Goal: Information Seeking & Learning: Compare options

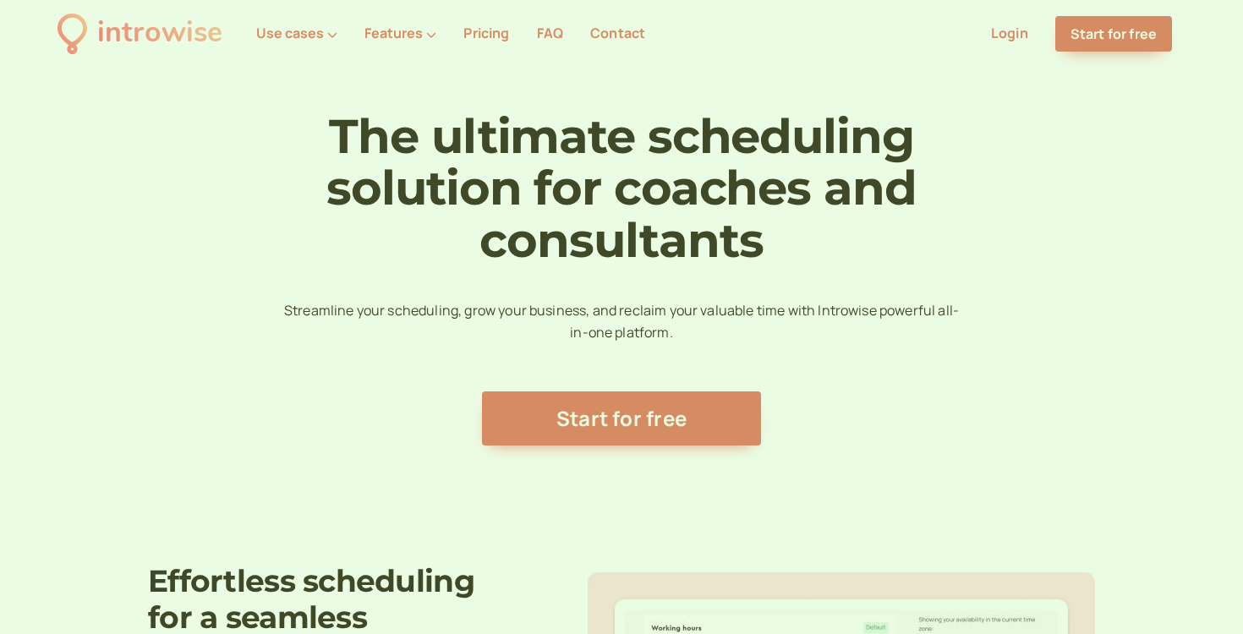
click at [494, 29] on link "Pricing" at bounding box center [486, 33] width 46 height 19
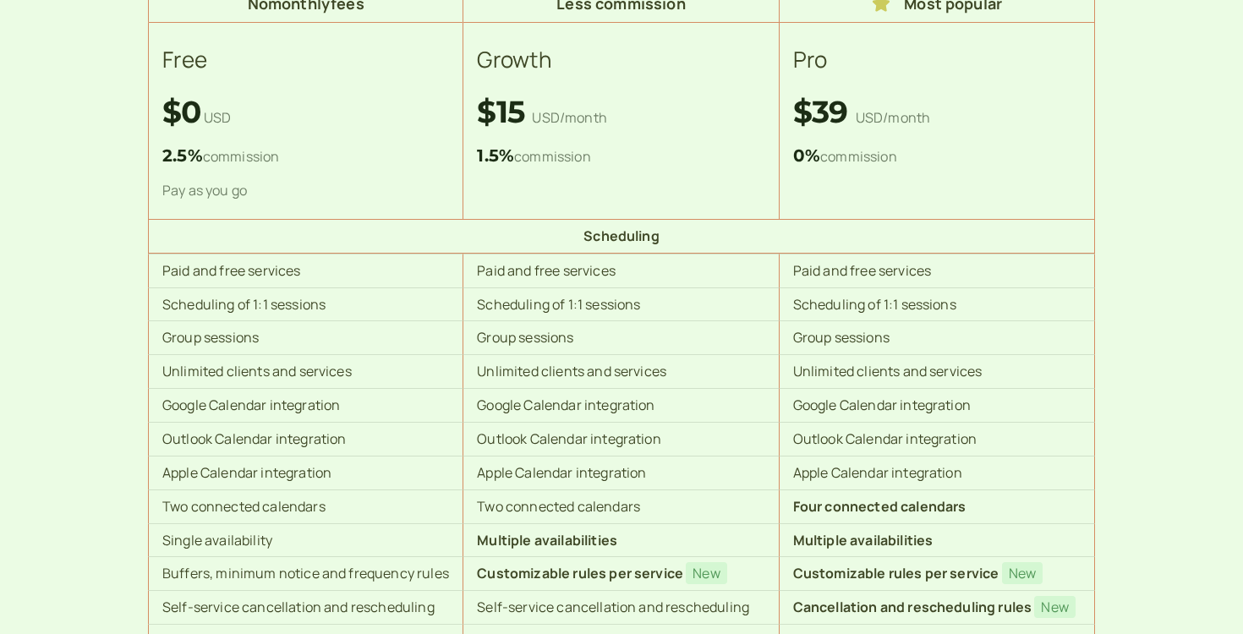
scroll to position [300, 0]
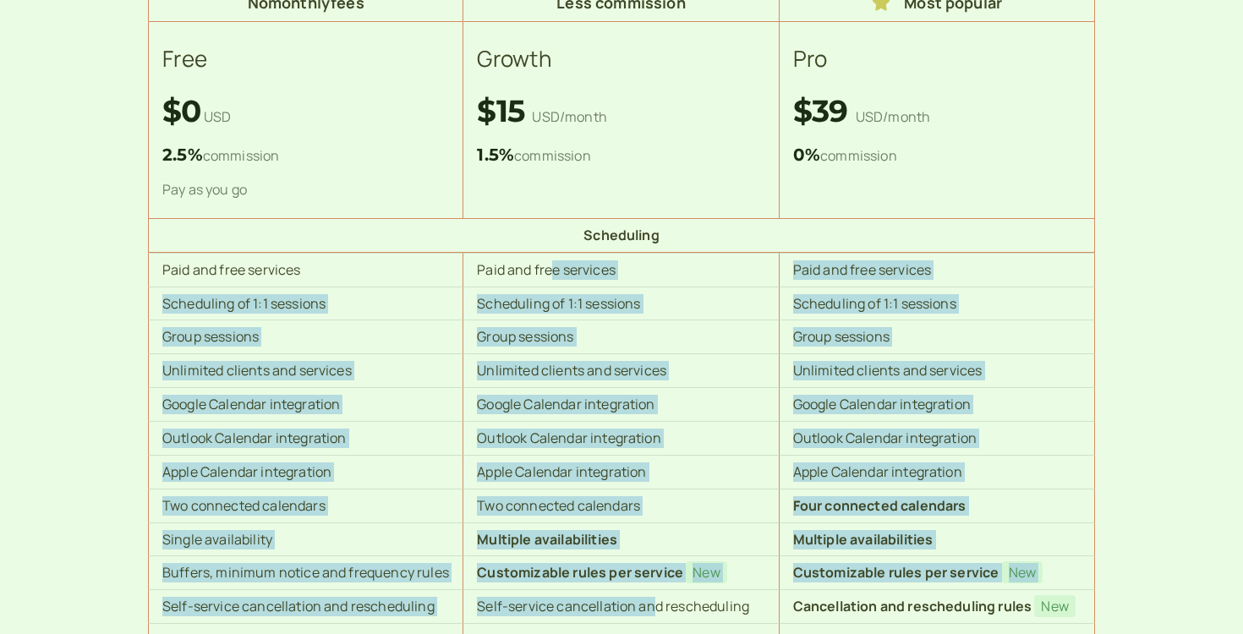
drag, startPoint x: 555, startPoint y: 266, endPoint x: 654, endPoint y: 617, distance: 364.7
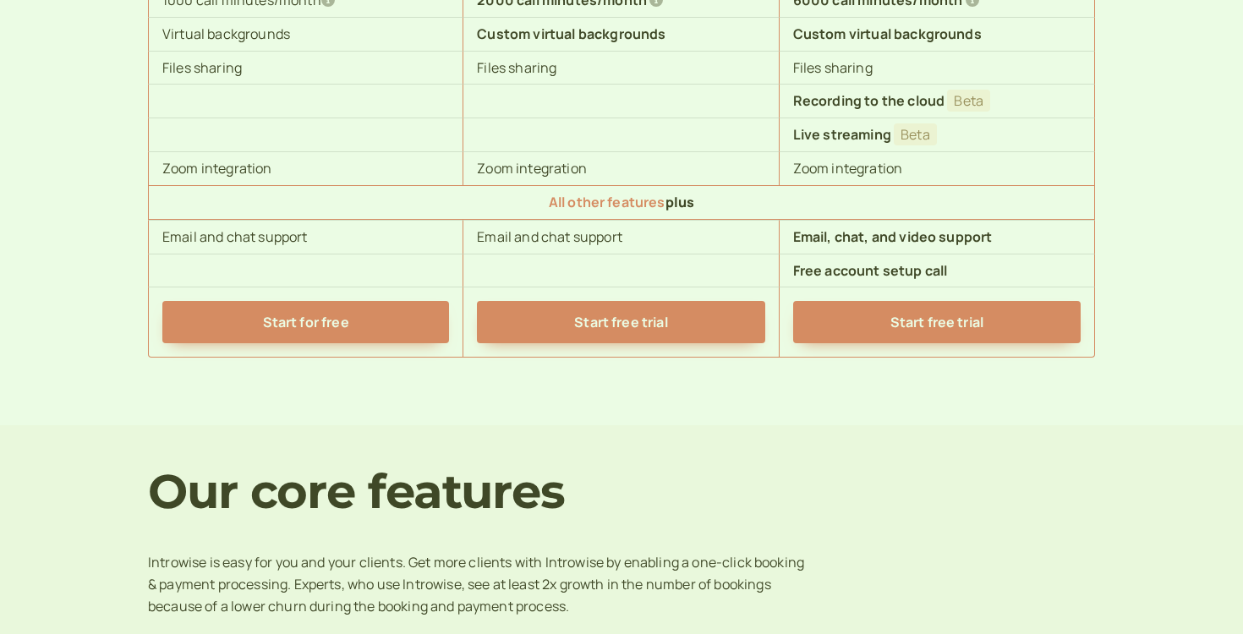
scroll to position [1851, 0]
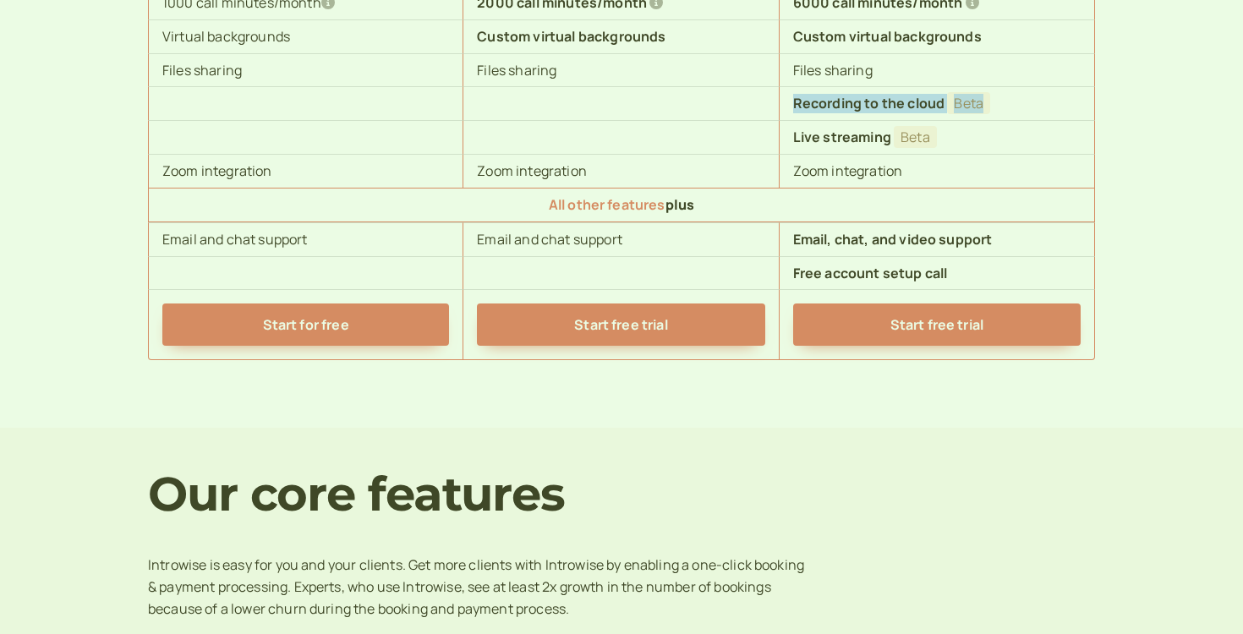
drag, startPoint x: 625, startPoint y: 107, endPoint x: 626, endPoint y: 147, distance: 39.8
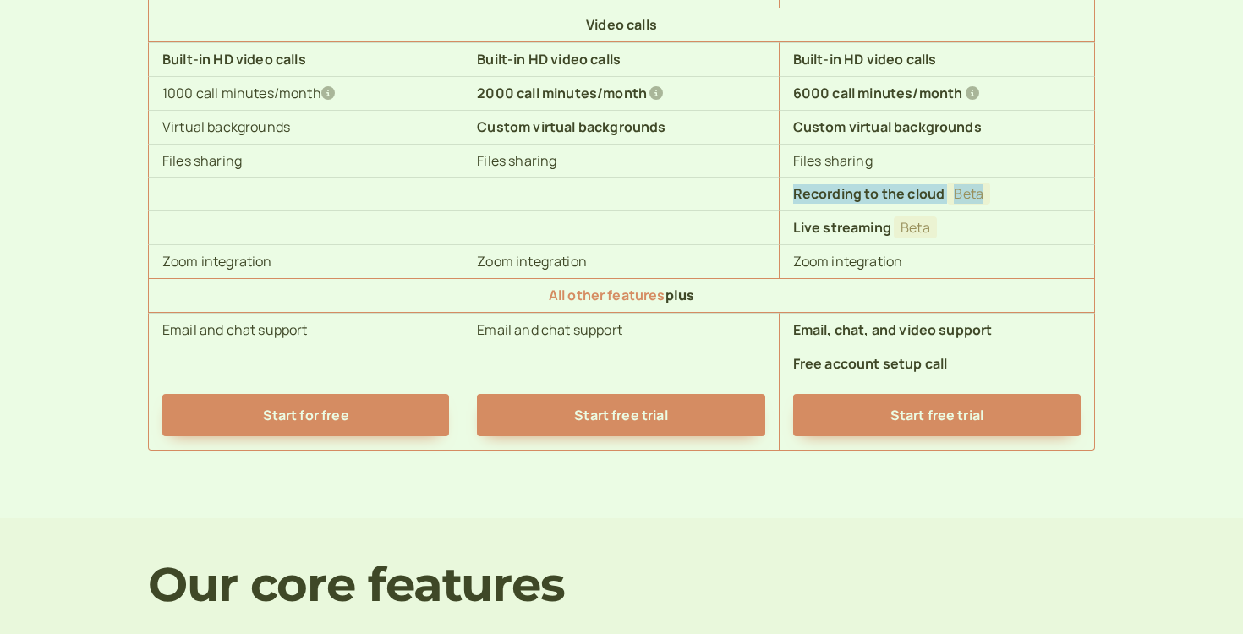
scroll to position [1738, 0]
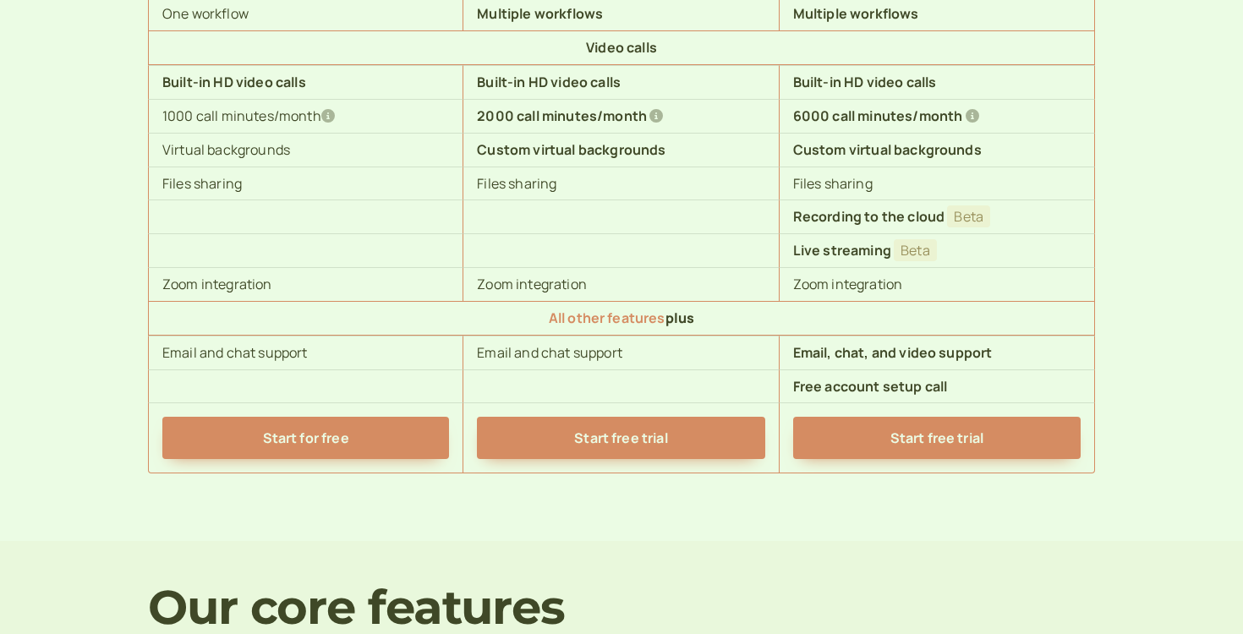
click at [637, 260] on td at bounding box center [620, 250] width 315 height 34
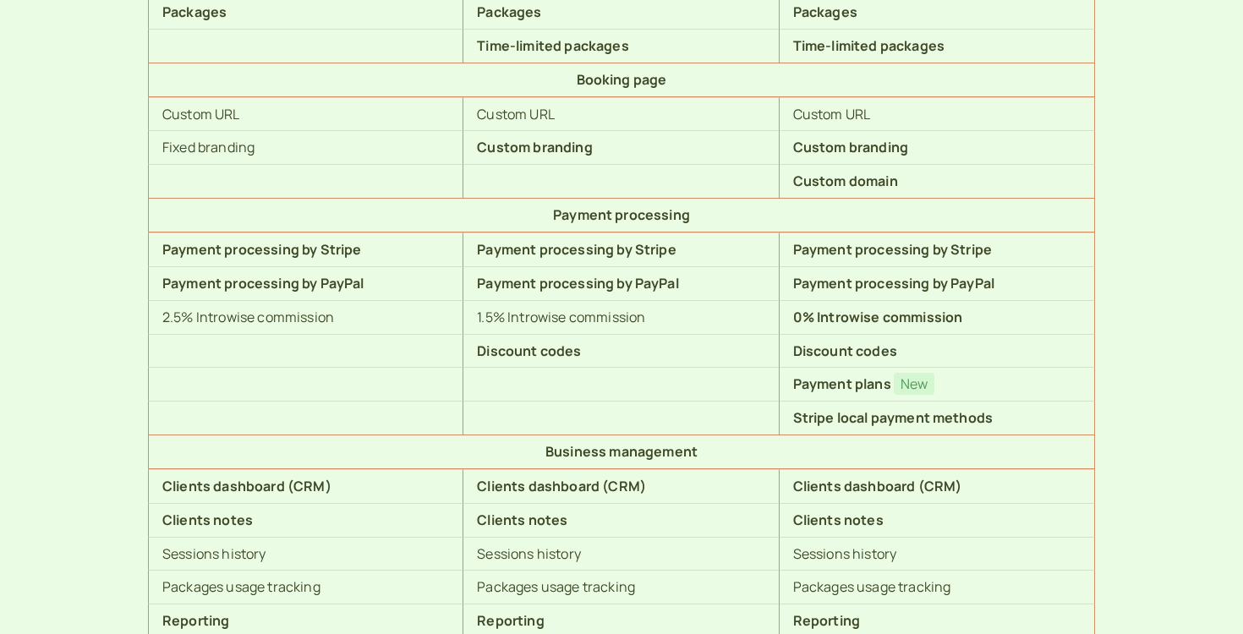
scroll to position [929, 0]
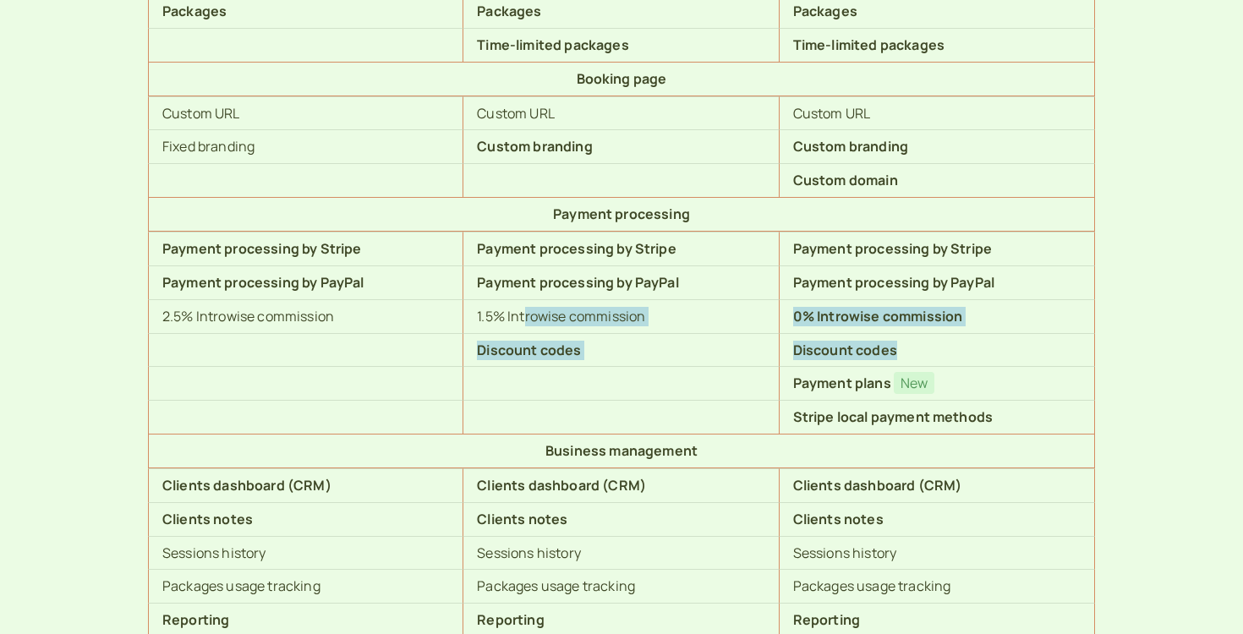
drag, startPoint x: 524, startPoint y: 312, endPoint x: 527, endPoint y: 373, distance: 60.9
click at [526, 374] on tbody "Scheduling Paid and free services Paid and free services Paid and free services…" at bounding box center [621, 436] width 947 height 1694
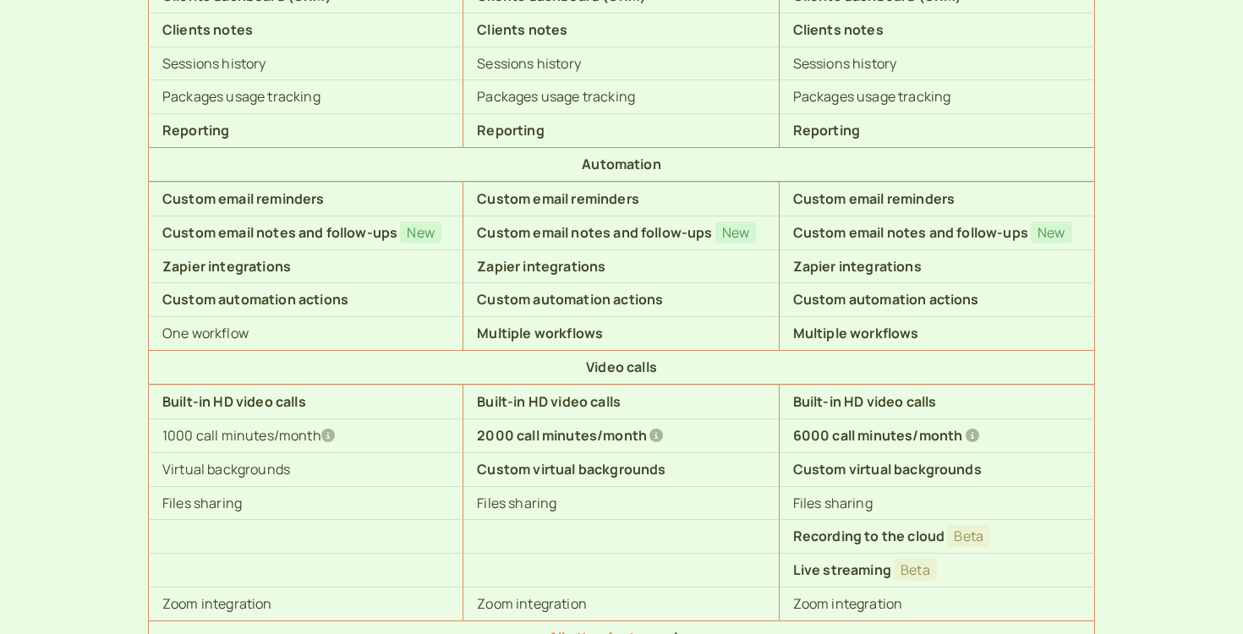
scroll to position [1431, 0]
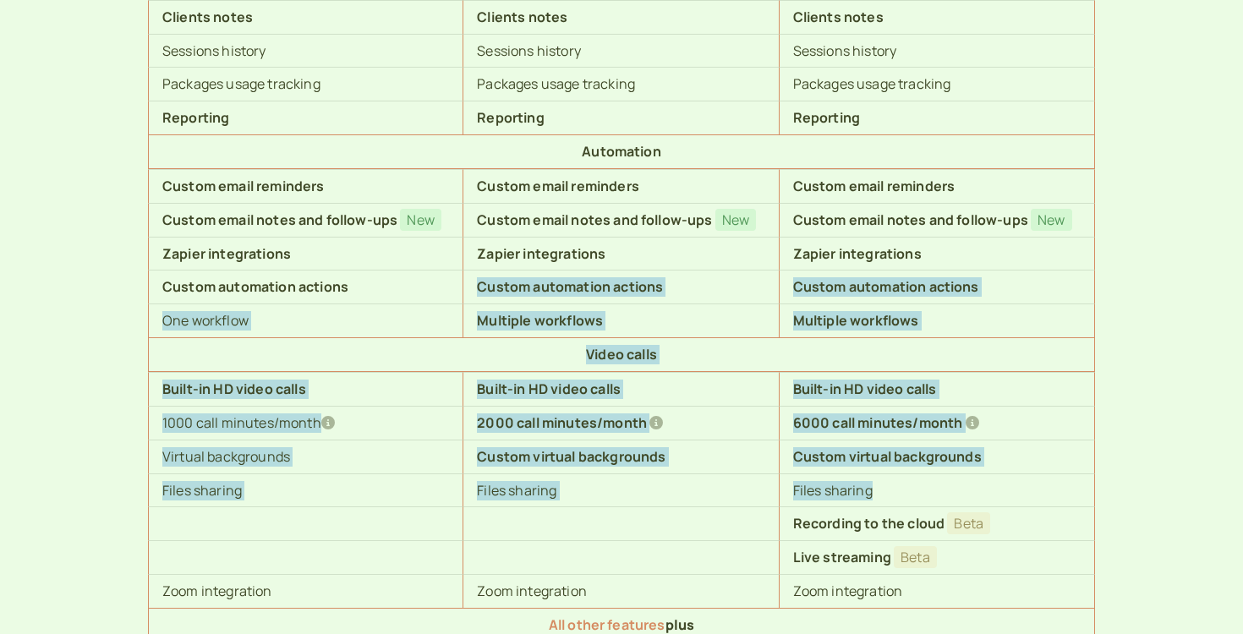
drag, startPoint x: 526, startPoint y: 276, endPoint x: 558, endPoint y: 512, distance: 238.0
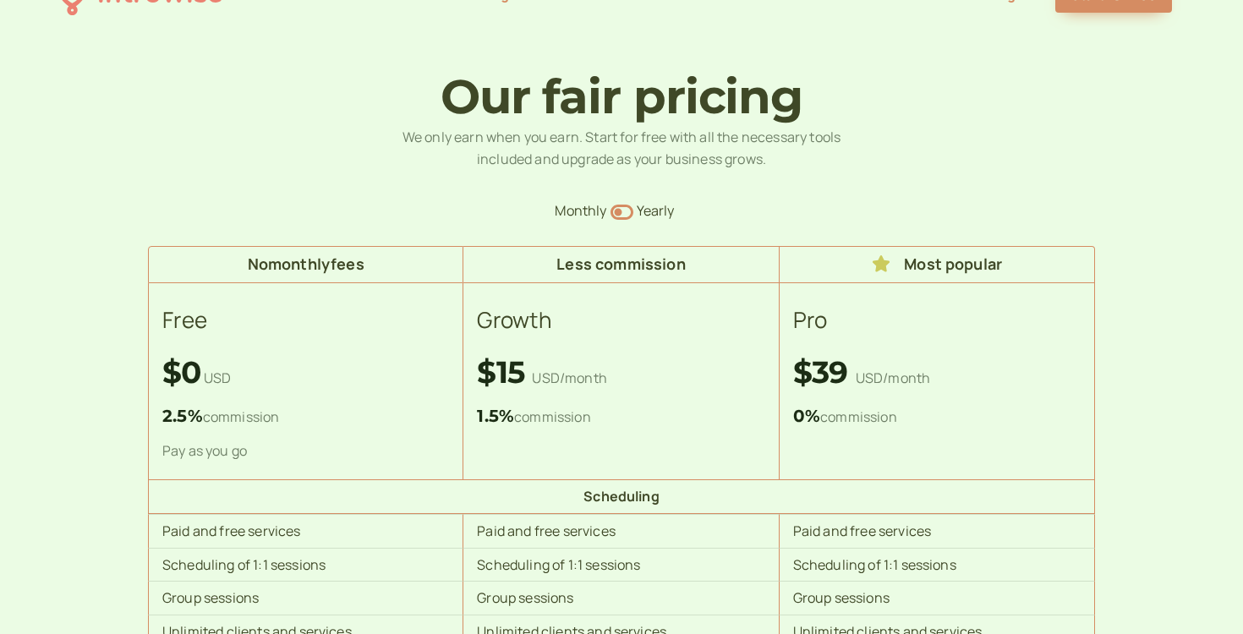
scroll to position [0, 0]
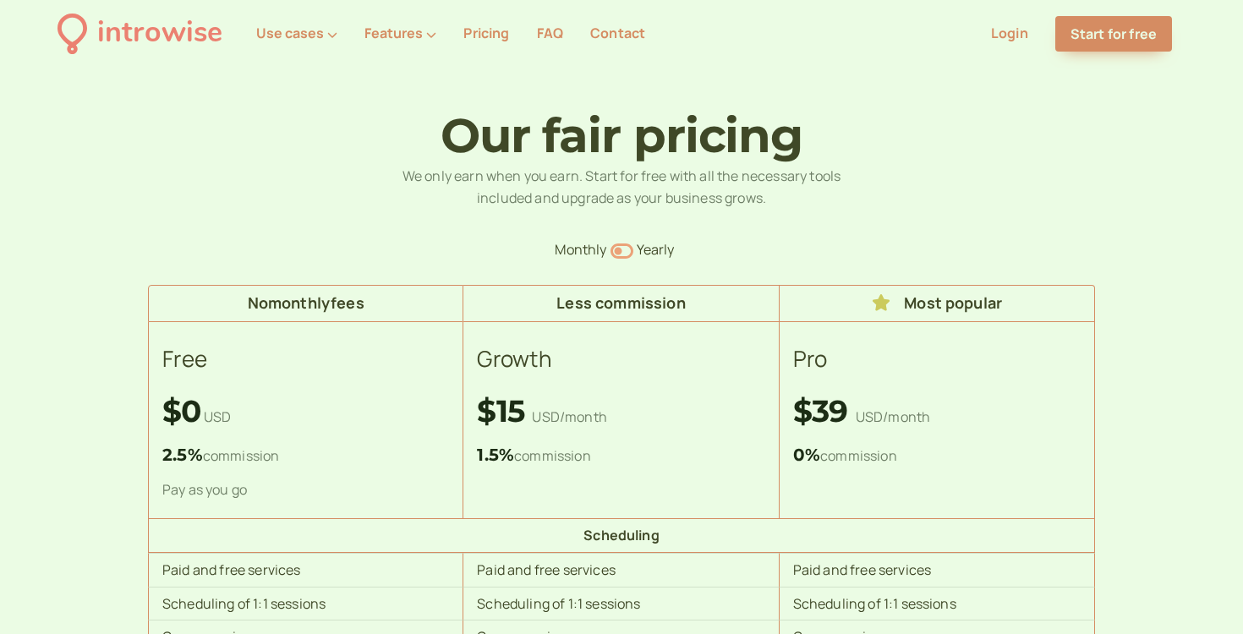
click at [623, 249] on icon "Switch to yearly" at bounding box center [621, 251] width 23 height 20
click at [623, 249] on icon "Switch to monthly" at bounding box center [621, 251] width 23 height 20
click at [623, 249] on icon "Switch to yearly" at bounding box center [621, 251] width 23 height 20
click at [623, 249] on icon "Switch to monthly" at bounding box center [621, 251] width 23 height 20
click at [623, 249] on icon "Switch to yearly" at bounding box center [621, 251] width 23 height 20
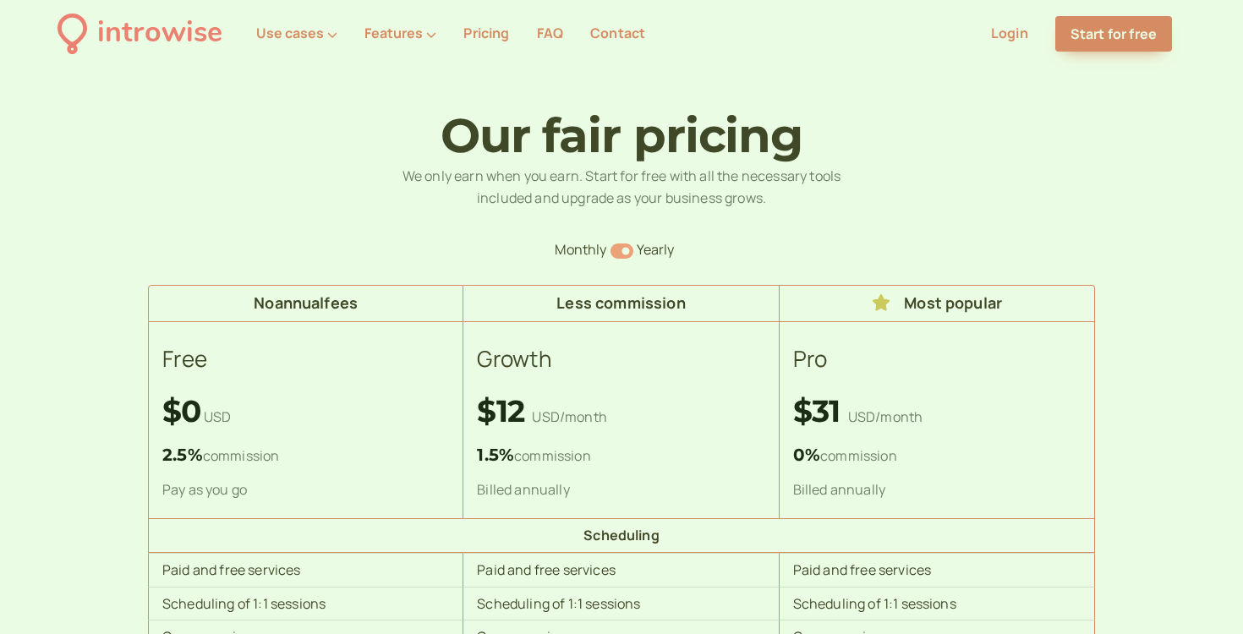
click at [623, 249] on icon "Switch to monthly" at bounding box center [621, 251] width 23 height 20
click at [623, 249] on icon "Switch to yearly" at bounding box center [621, 251] width 23 height 20
click at [623, 249] on icon "Switch to monthly" at bounding box center [621, 251] width 23 height 20
click at [623, 249] on icon "Switch to yearly" at bounding box center [621, 251] width 23 height 20
click at [623, 249] on icon "Switch to monthly" at bounding box center [621, 251] width 23 height 20
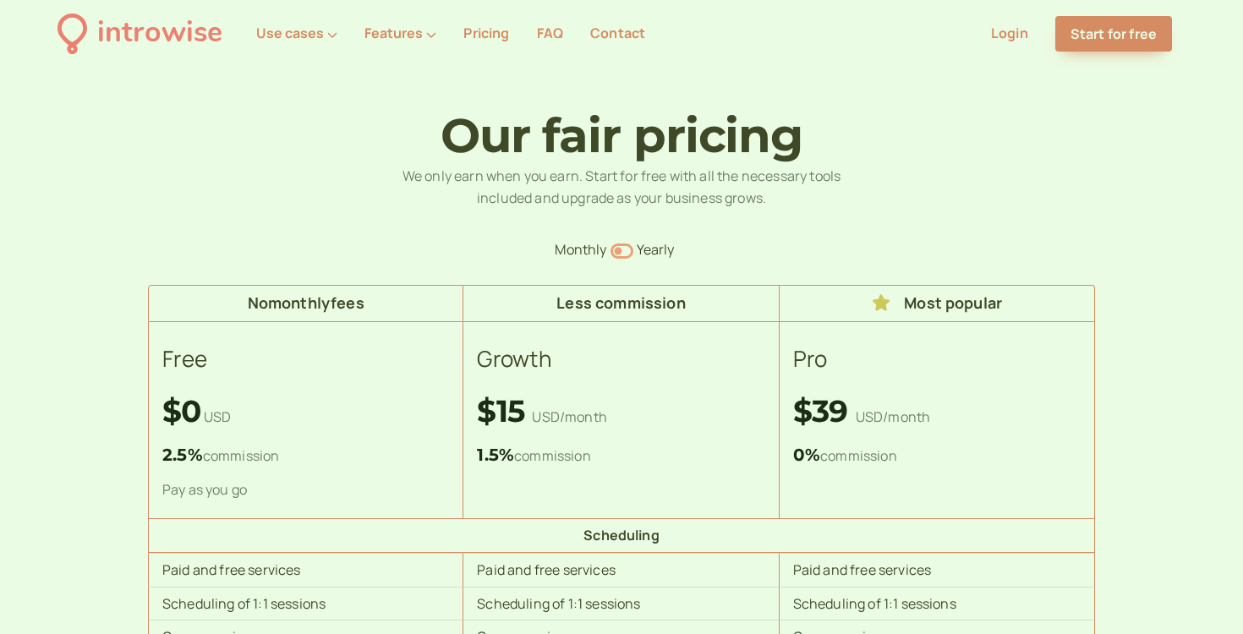
click at [623, 249] on icon "Switch to yearly" at bounding box center [621, 251] width 23 height 20
click at [623, 249] on icon "Switch to monthly" at bounding box center [621, 251] width 23 height 20
click at [623, 249] on icon "Switch to yearly" at bounding box center [621, 251] width 23 height 20
click at [623, 249] on icon "Switch to monthly" at bounding box center [621, 251] width 23 height 20
click at [623, 249] on icon "Switch to yearly" at bounding box center [621, 251] width 23 height 20
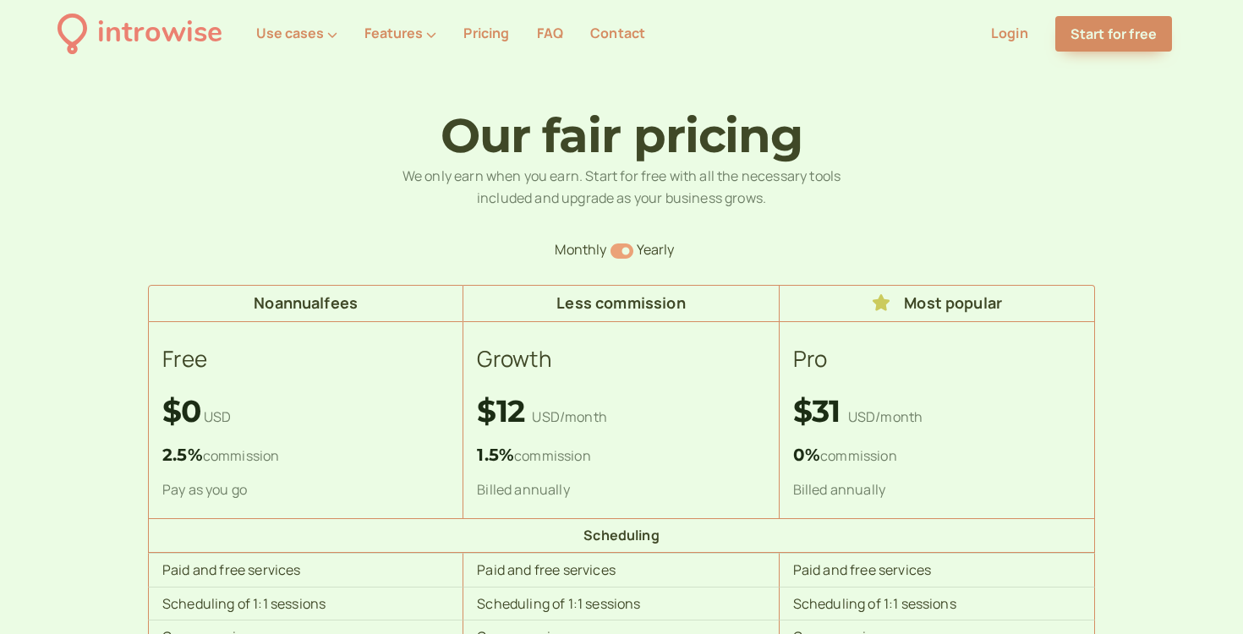
click at [623, 249] on icon "Switch to monthly" at bounding box center [621, 251] width 23 height 20
click at [623, 249] on icon "Switch to yearly" at bounding box center [621, 251] width 23 height 20
click at [623, 249] on icon "Switch to monthly" at bounding box center [621, 251] width 23 height 20
click at [623, 249] on icon "Switch to yearly" at bounding box center [621, 251] width 23 height 20
click at [623, 249] on icon "Switch to monthly" at bounding box center [621, 251] width 23 height 20
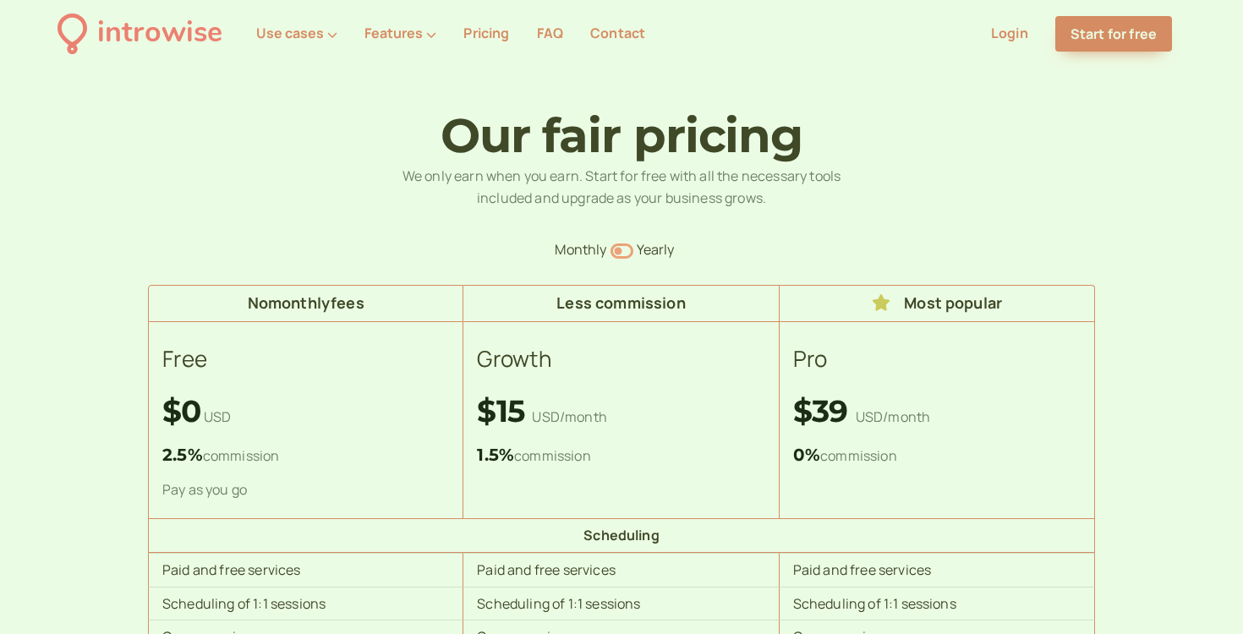
click at [623, 249] on icon "Switch to yearly" at bounding box center [621, 251] width 23 height 20
click at [623, 249] on icon "Switch to monthly" at bounding box center [621, 251] width 23 height 20
click at [623, 249] on icon "Switch to yearly" at bounding box center [621, 251] width 23 height 20
click at [623, 249] on icon "Switch to monthly" at bounding box center [621, 251] width 23 height 20
click at [623, 249] on icon "Switch to yearly" at bounding box center [621, 251] width 23 height 20
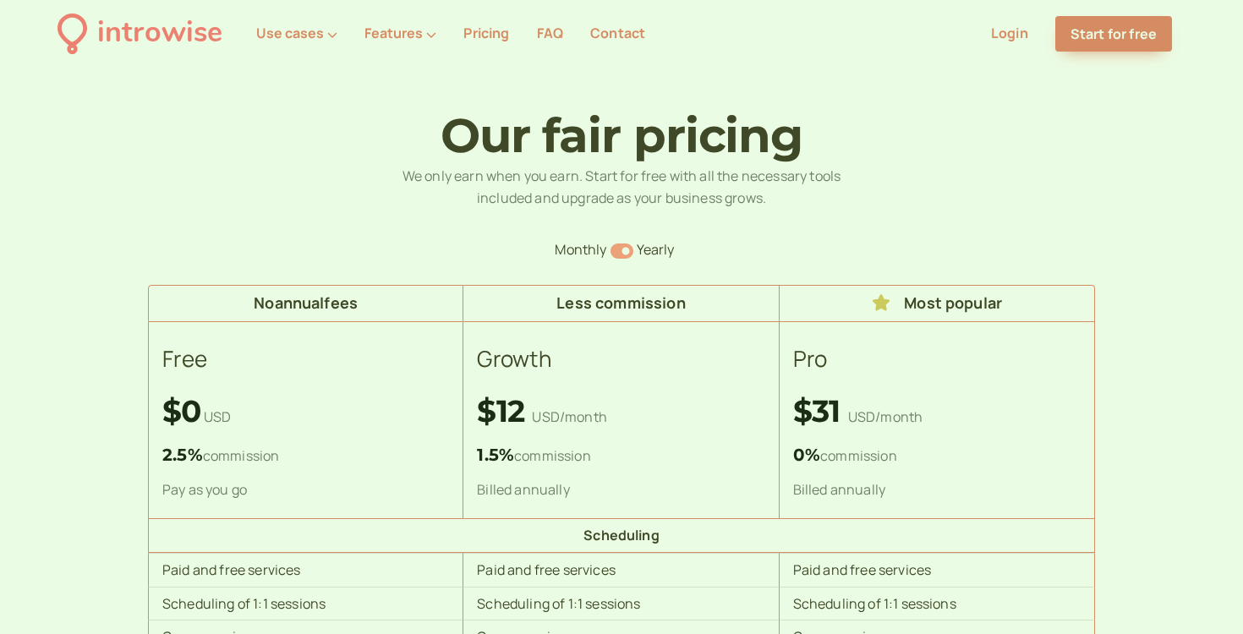
click at [623, 249] on icon "Switch to monthly" at bounding box center [621, 251] width 23 height 20
click at [623, 249] on icon "Switch to yearly" at bounding box center [621, 251] width 23 height 20
